Goal: Check status

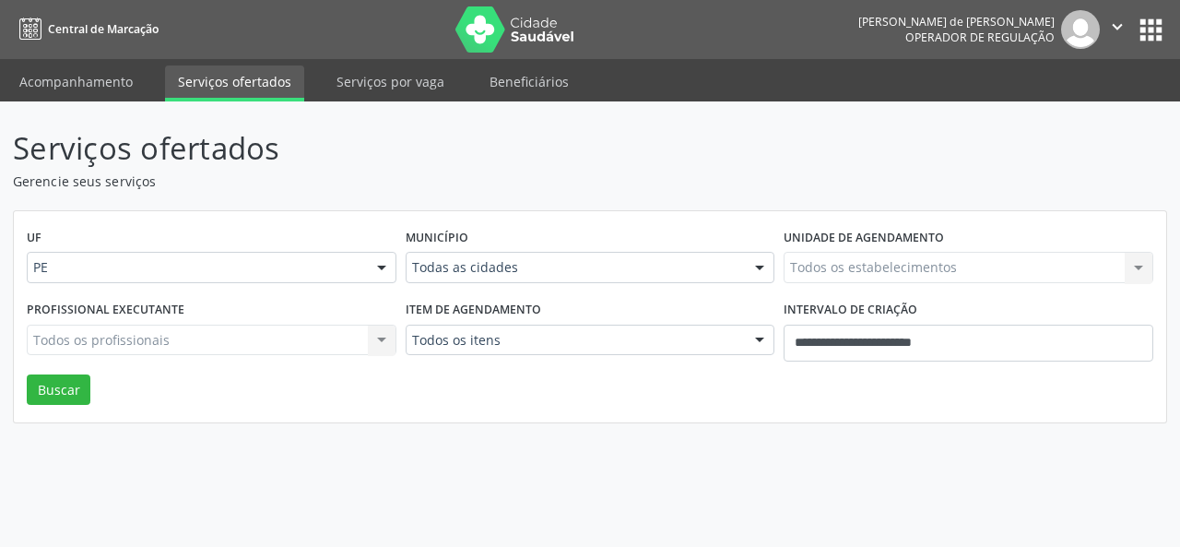
select select "*"
click at [964, 347] on input "**********" at bounding box center [968, 342] width 370 height 37
